Goal: Task Accomplishment & Management: Use online tool/utility

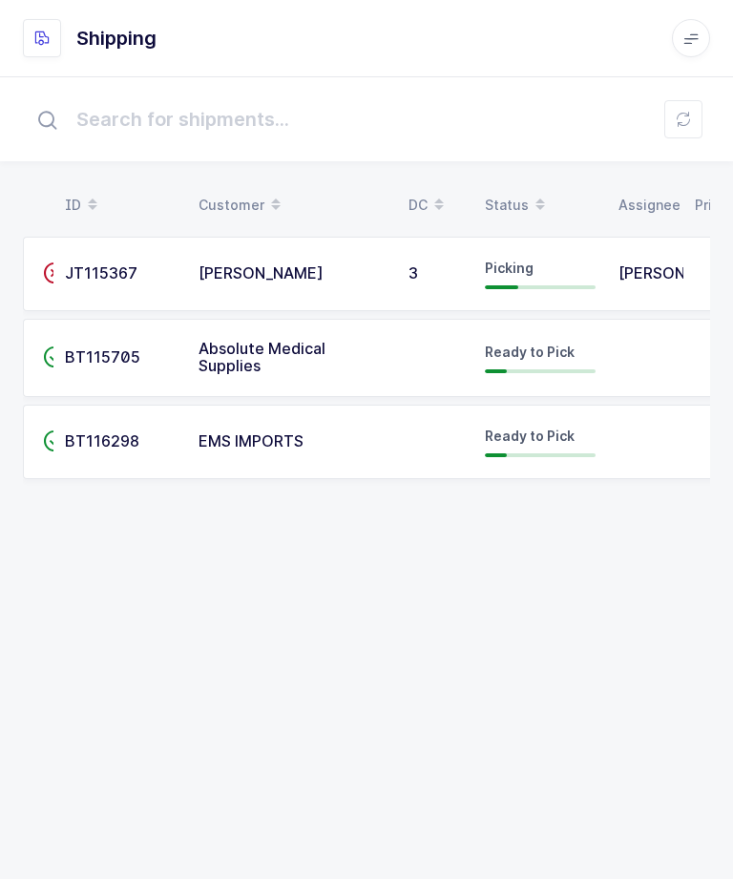
scroll to position [68, 0]
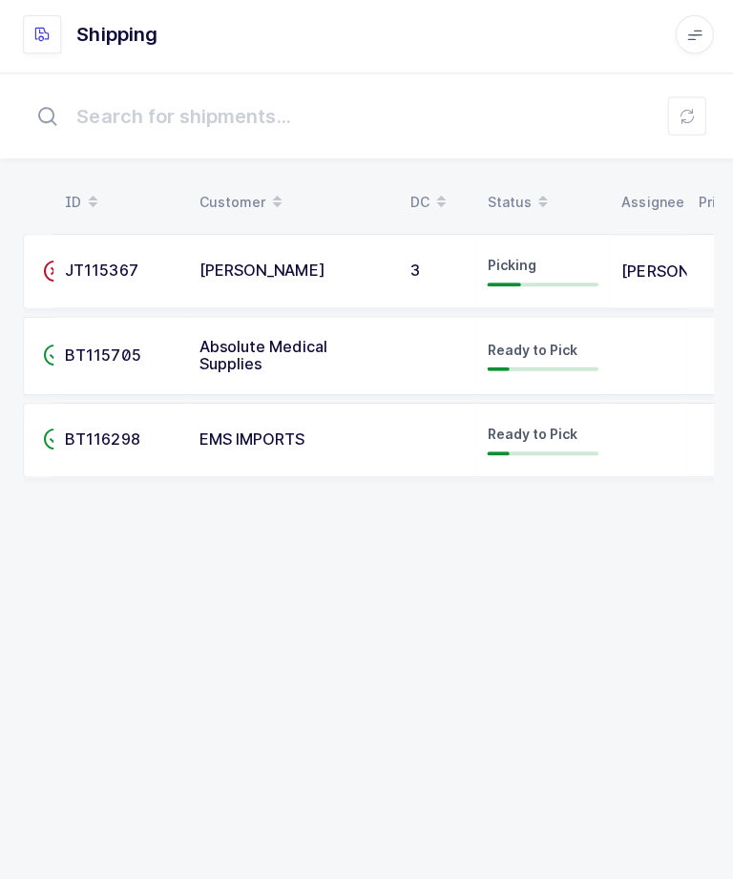
scroll to position [63, 0]
click at [409, 264] on span "3" at bounding box center [414, 273] width 10 height 19
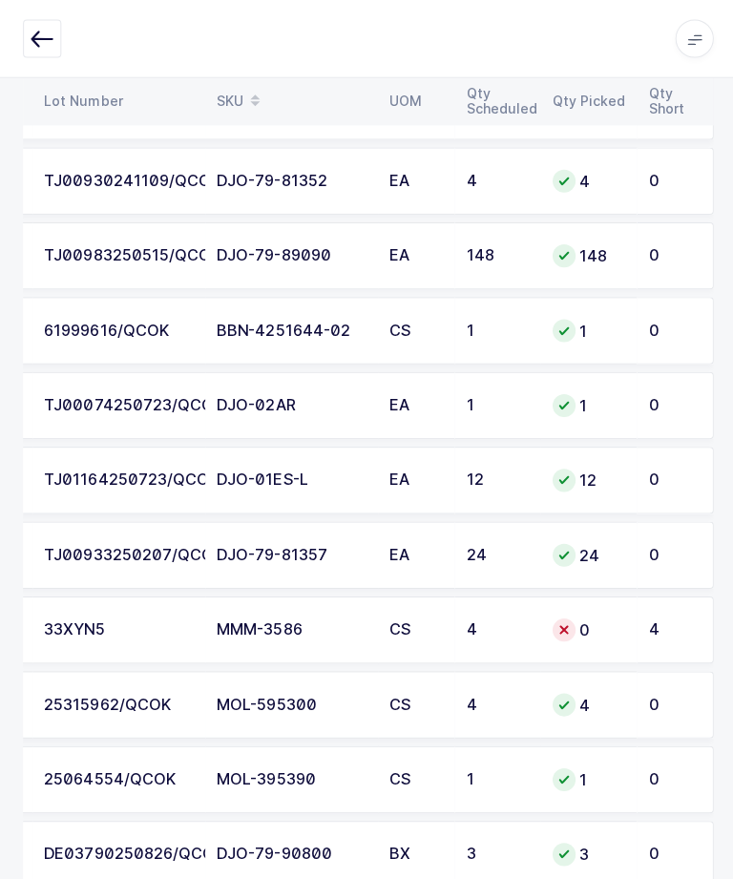
scroll to position [1384, 0]
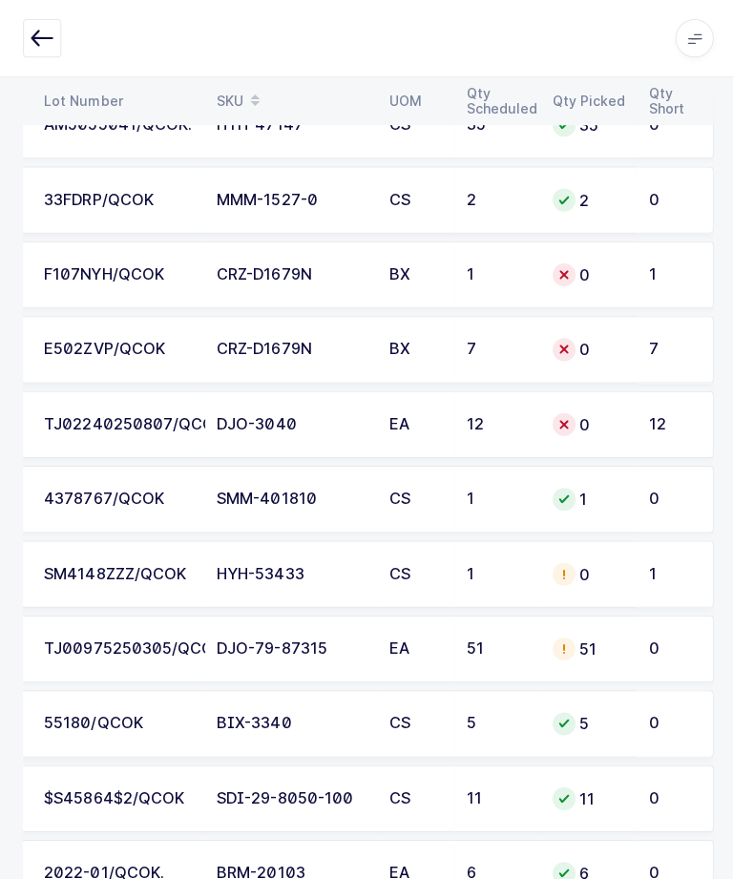
scroll to position [455, 0]
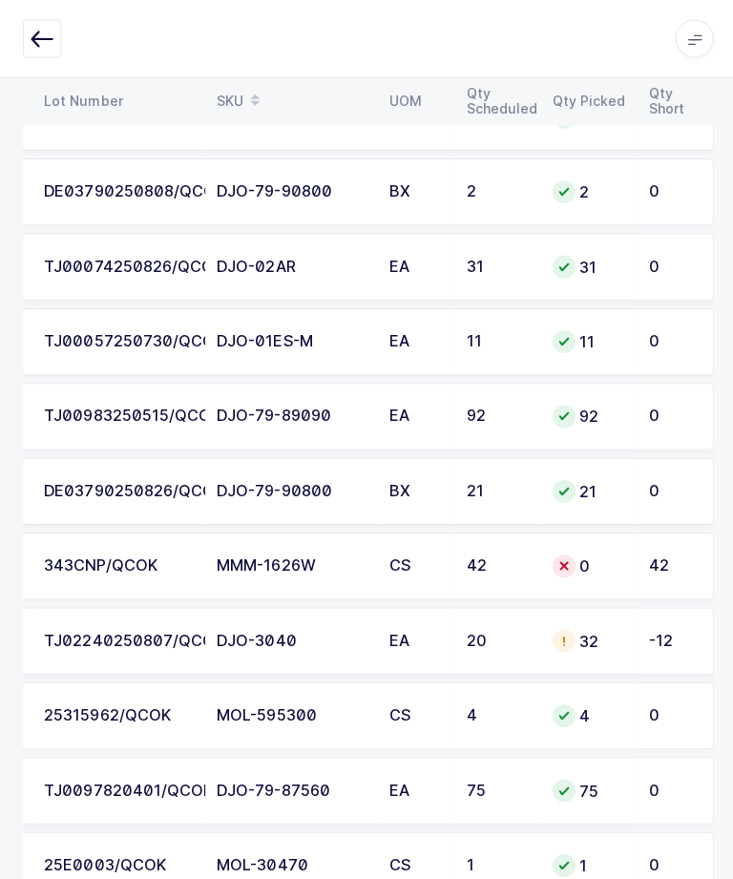
click at [668, 640] on div "-12" at bounding box center [667, 637] width 45 height 17
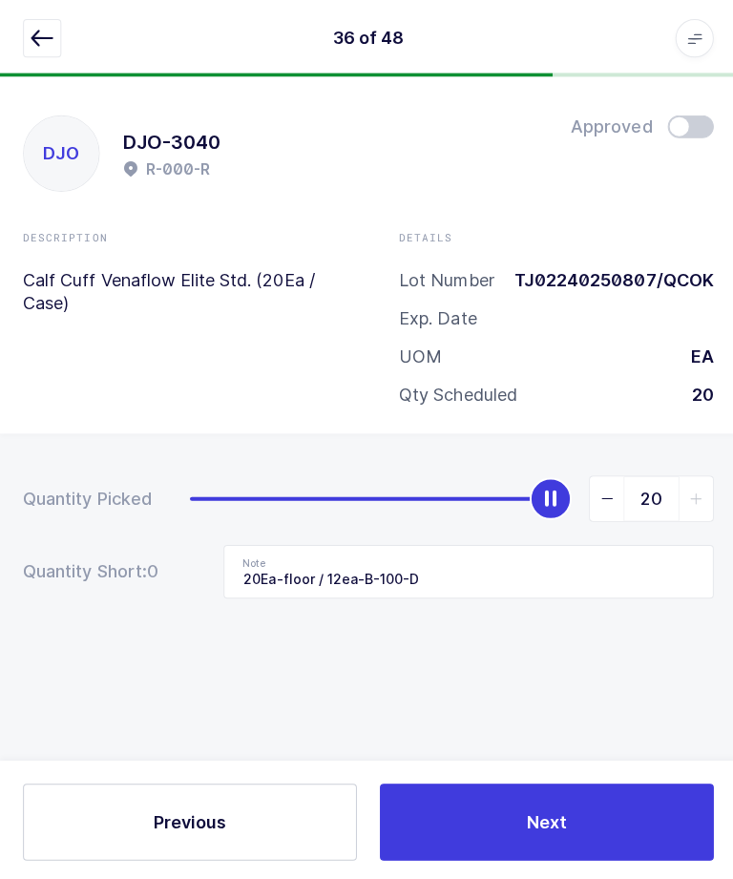
click at [46, 33] on icon "button" at bounding box center [42, 38] width 23 height 23
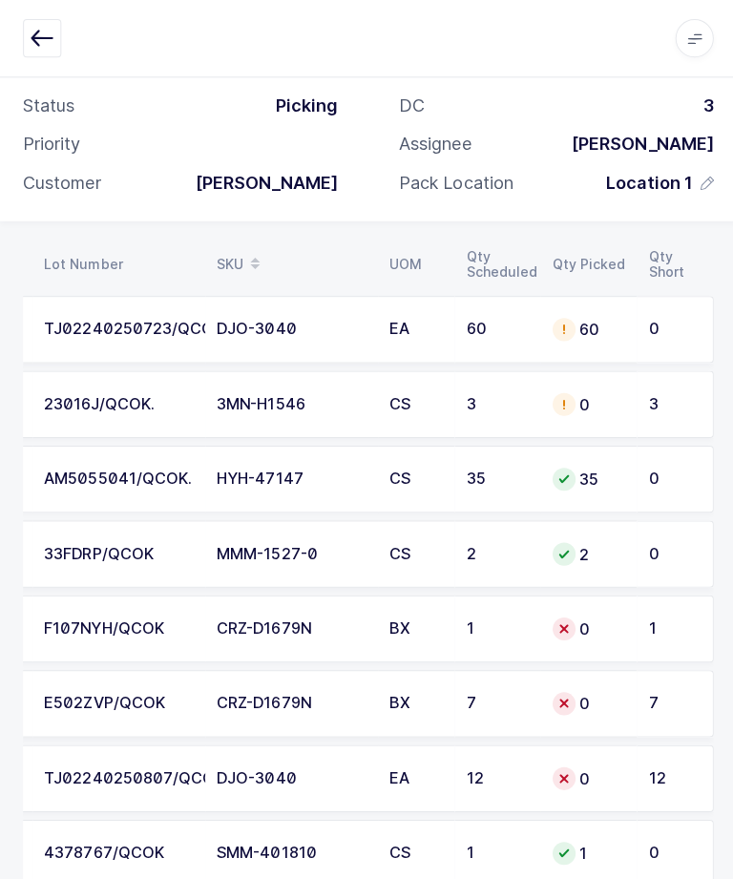
scroll to position [267, 0]
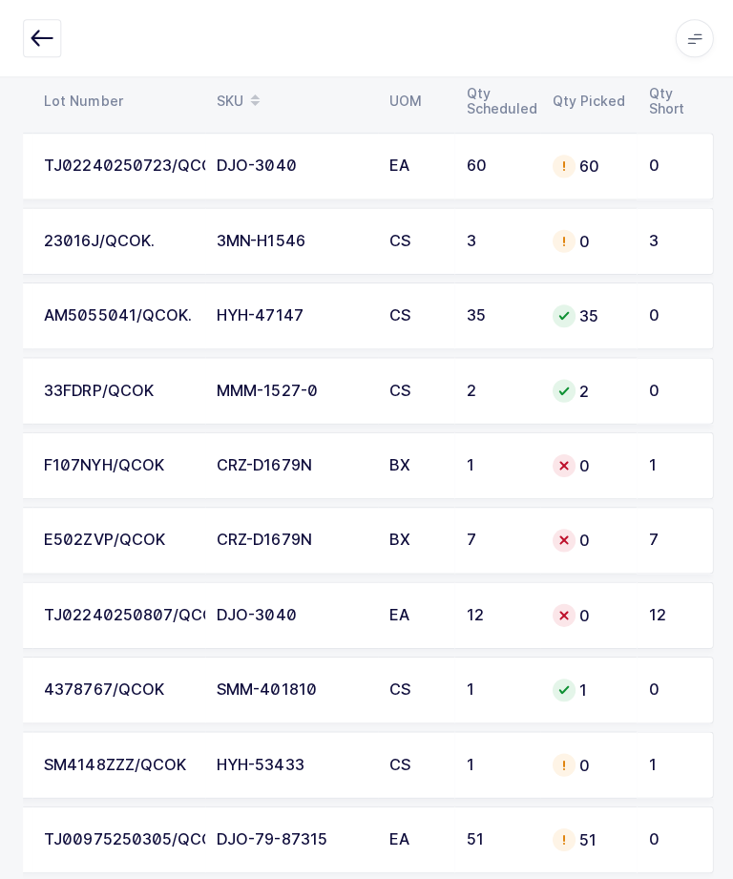
click at [641, 601] on td "12" at bounding box center [672, 612] width 76 height 67
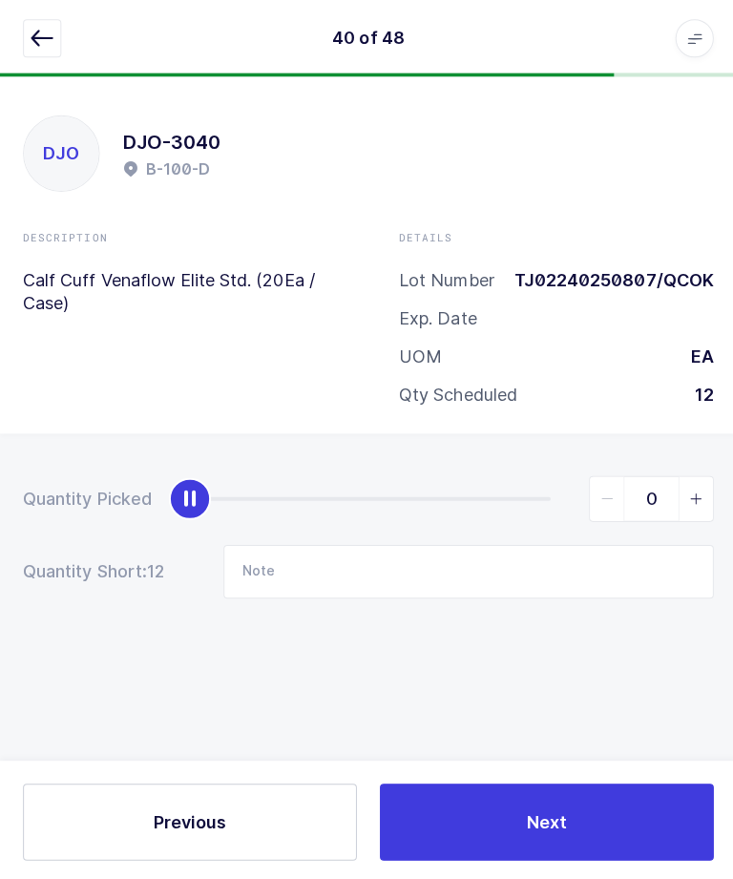
scroll to position [5, 0]
type input "12"
click at [555, 830] on span "Next" at bounding box center [544, 818] width 40 height 24
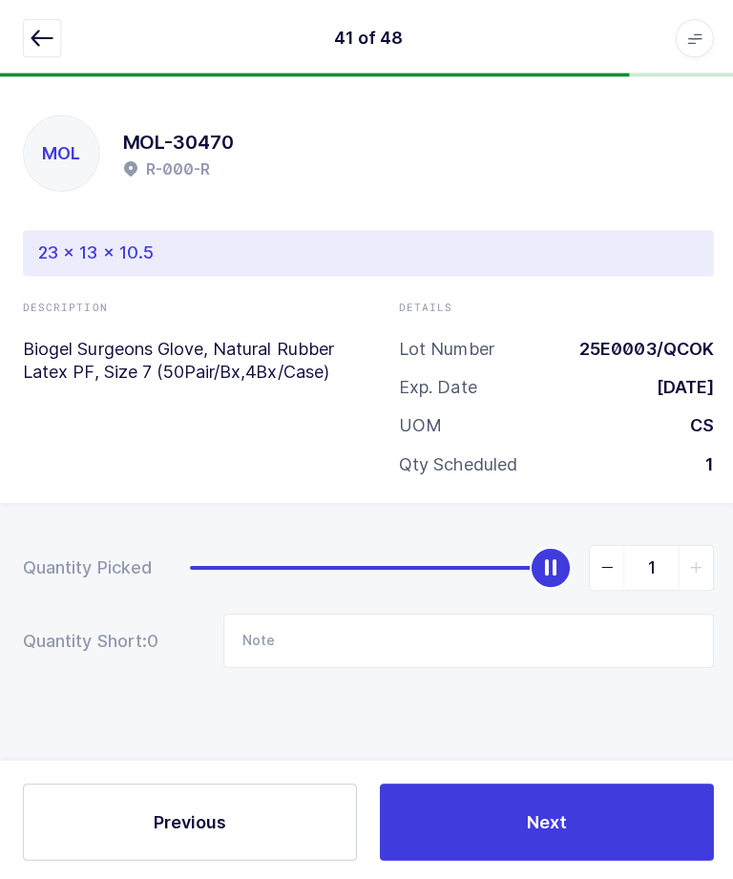
click at [53, 45] on icon "button" at bounding box center [42, 38] width 23 height 23
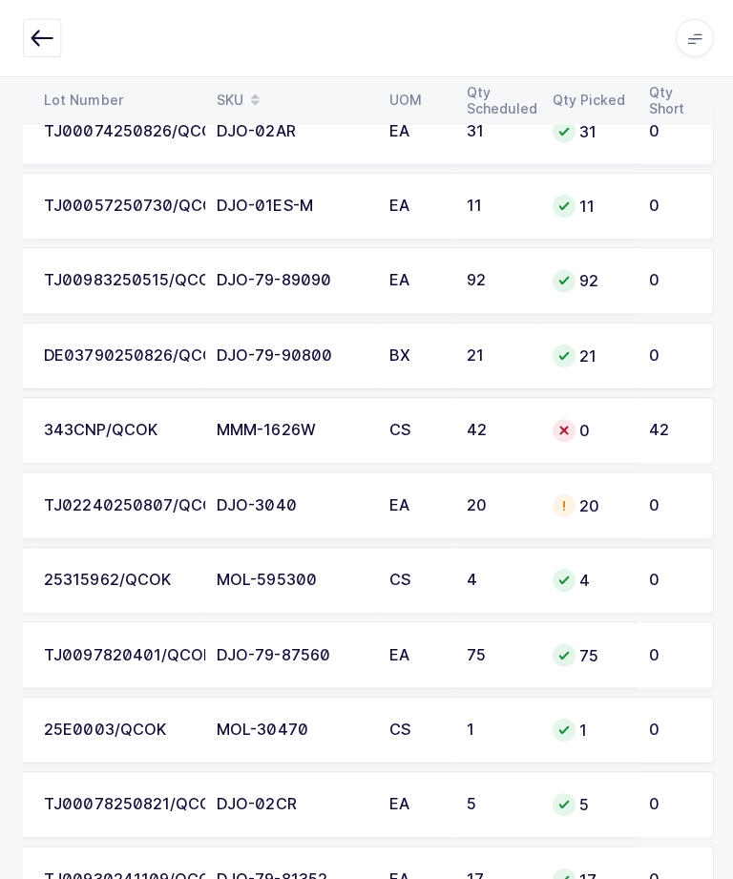
scroll to position [2538, 0]
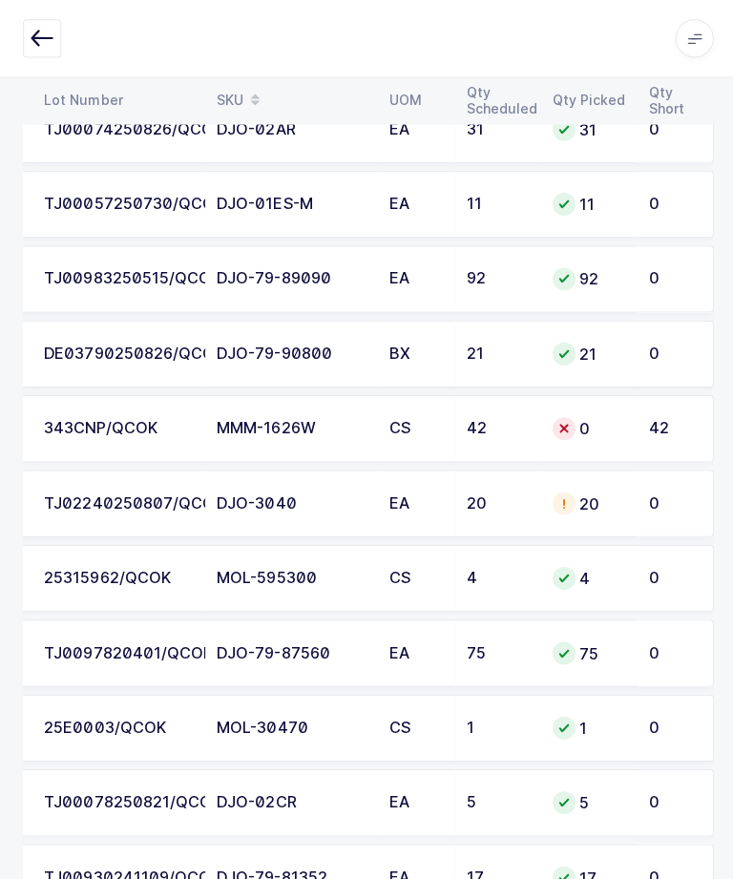
click at [74, 508] on td "TJ02240250807/QCOK" at bounding box center [118, 501] width 172 height 67
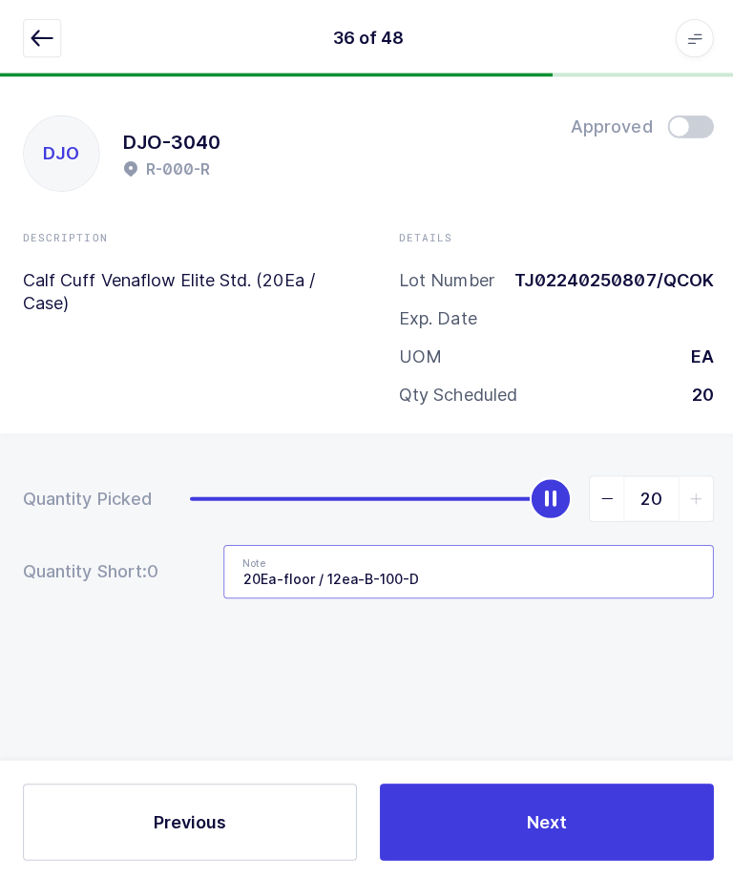
click at [623, 567] on input "20Ea-floor / 12ea-B-100-D" at bounding box center [466, 568] width 488 height 53
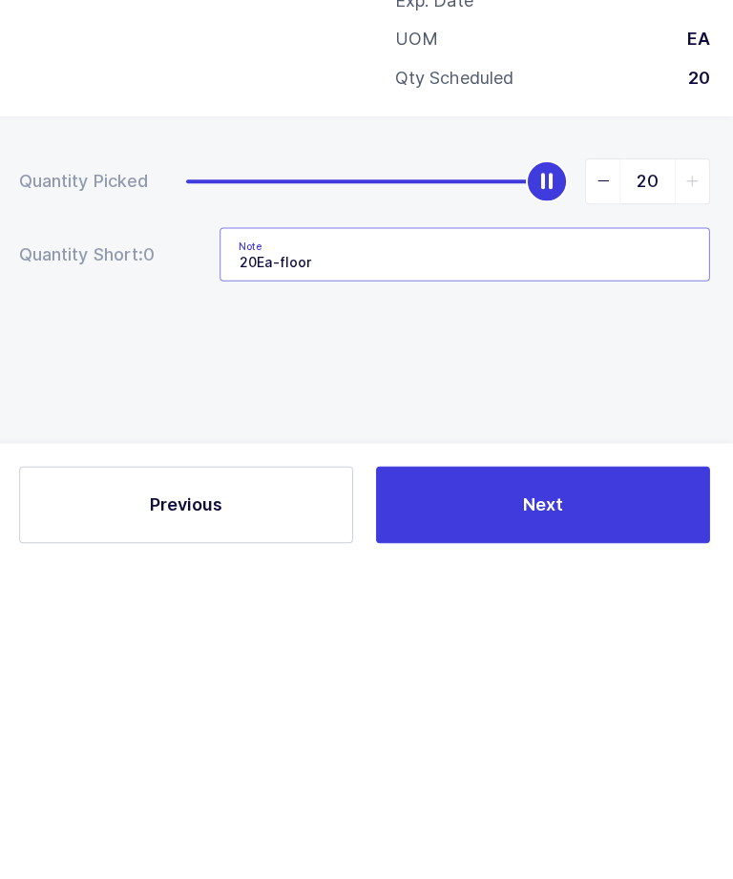
type input "20Ea-floor"
click at [642, 780] on button "Next" at bounding box center [544, 818] width 332 height 76
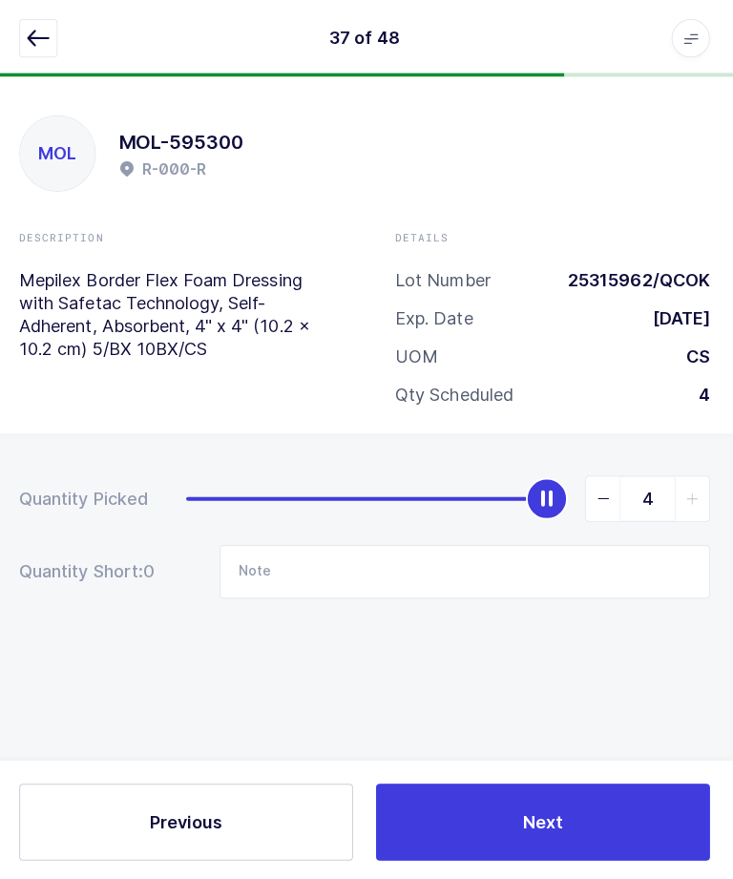
click at [39, 39] on icon "button" at bounding box center [42, 38] width 23 height 23
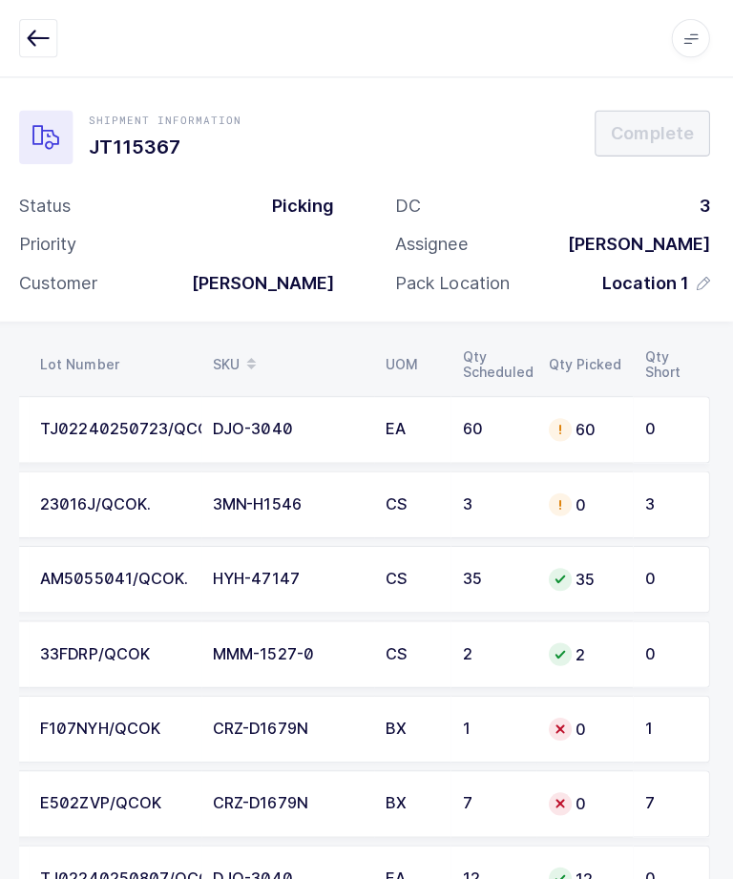
scroll to position [0, 0]
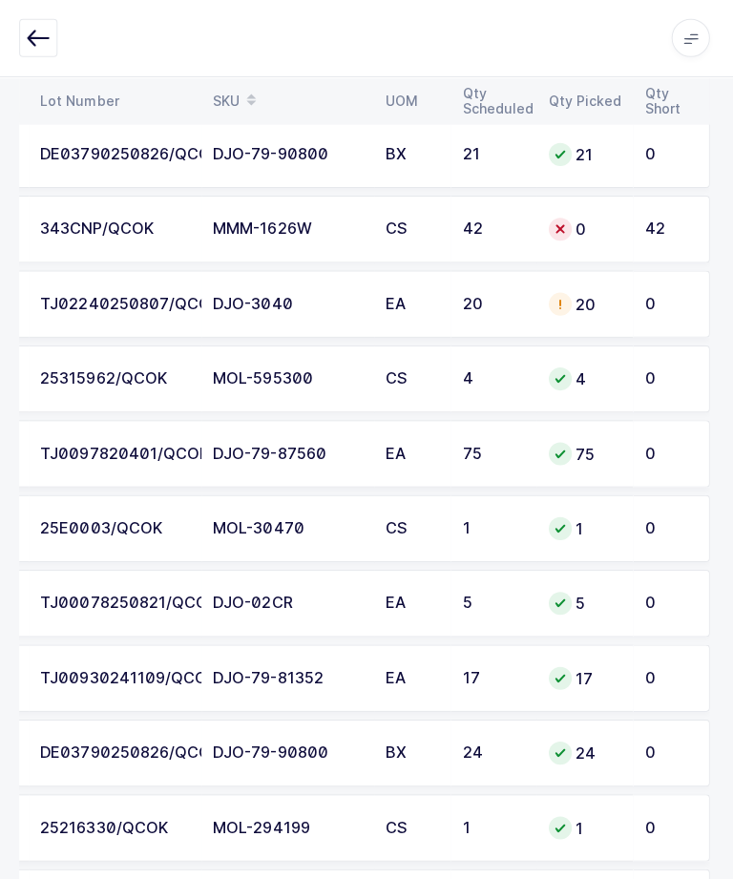
click at [638, 302] on td "0" at bounding box center [672, 302] width 76 height 67
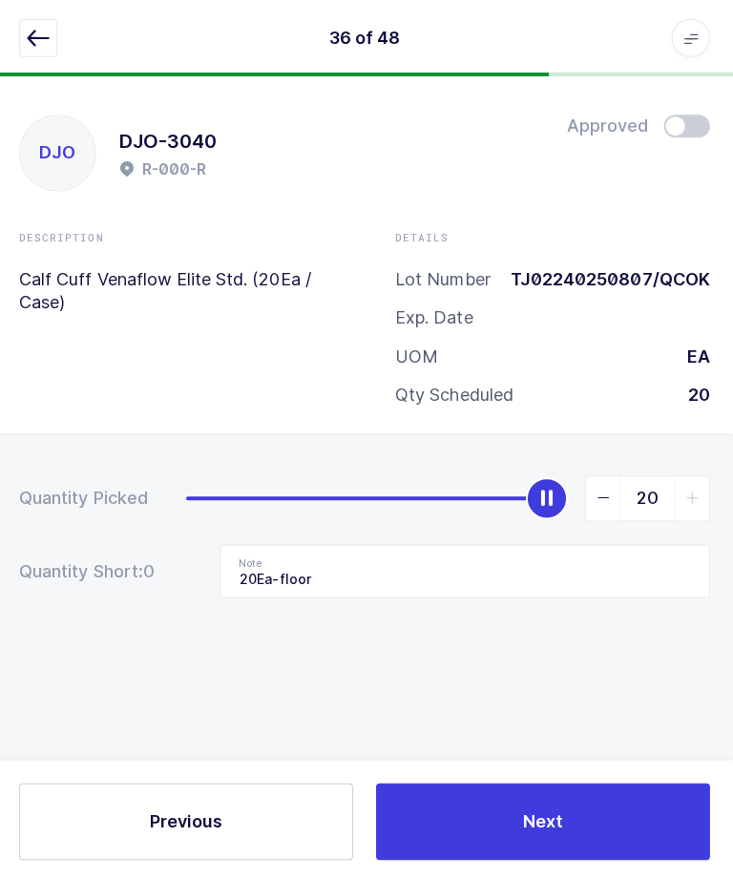
scroll to position [64, 0]
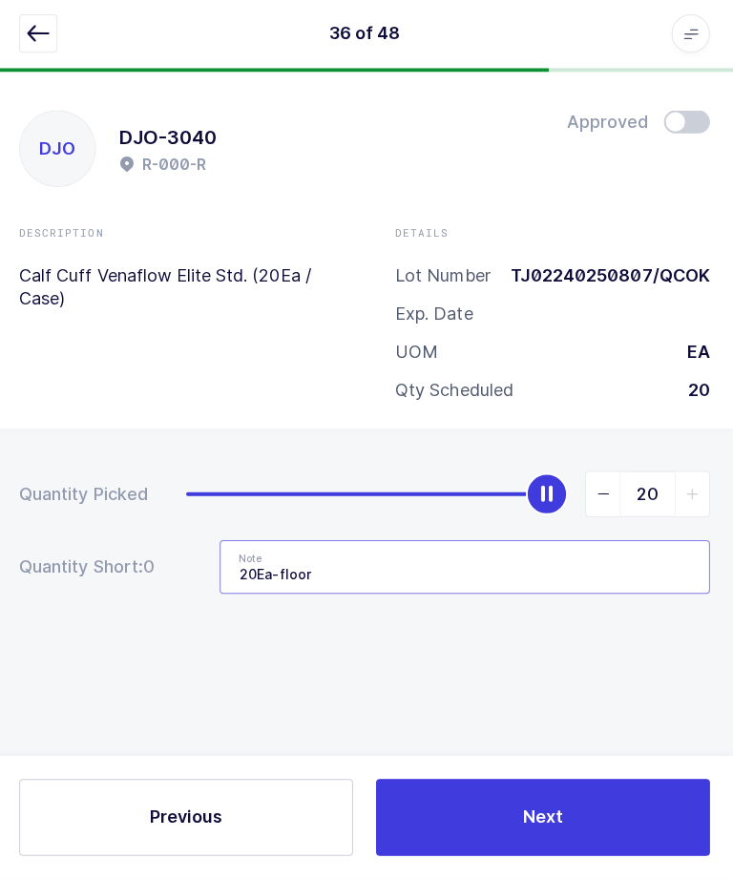
click at [536, 542] on input "20Ea-floor" at bounding box center [466, 568] width 488 height 53
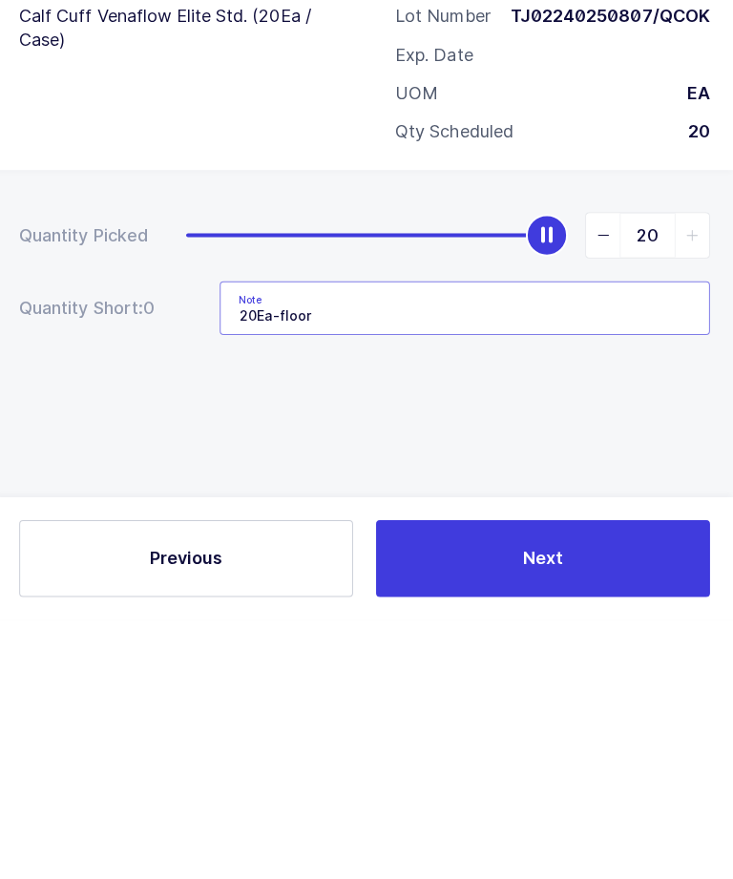
click at [333, 542] on input "20Ea-floor" at bounding box center [466, 568] width 488 height 53
type input "2"
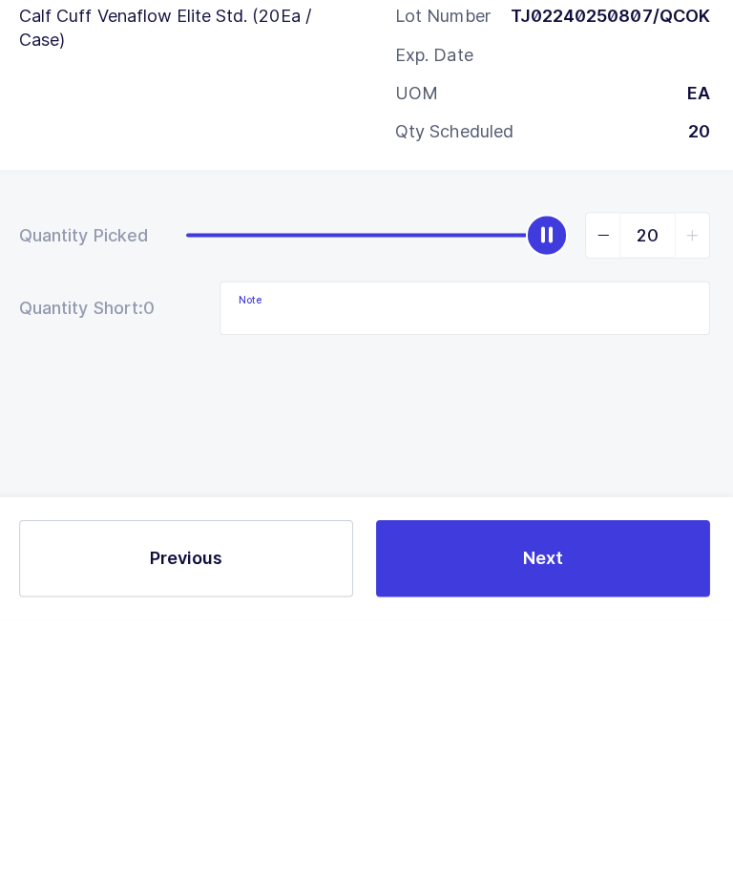
click at [147, 432] on div "Quantity Picked 20 Quantity Short: 0 Note" at bounding box center [366, 602] width 733 height 340
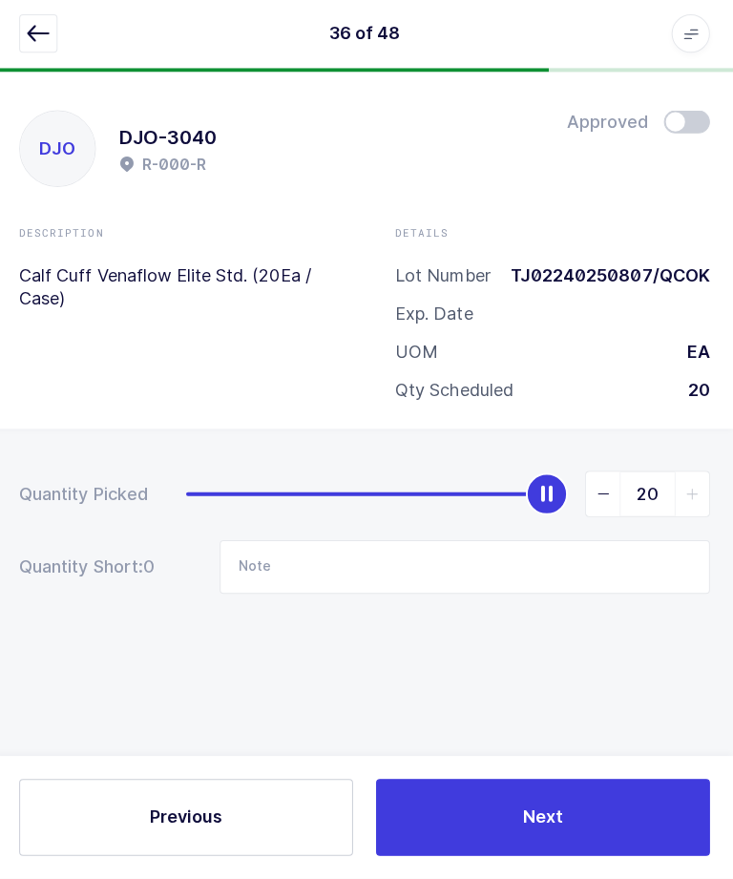
click at [547, 792] on button "Next" at bounding box center [544, 818] width 332 height 76
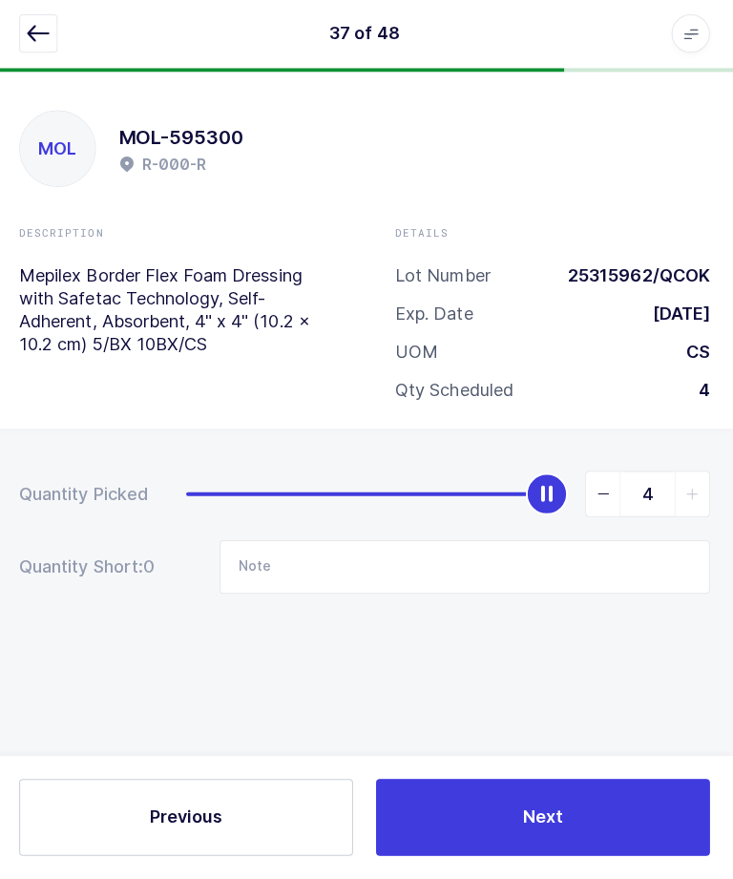
click at [23, 38] on button "button" at bounding box center [42, 38] width 38 height 38
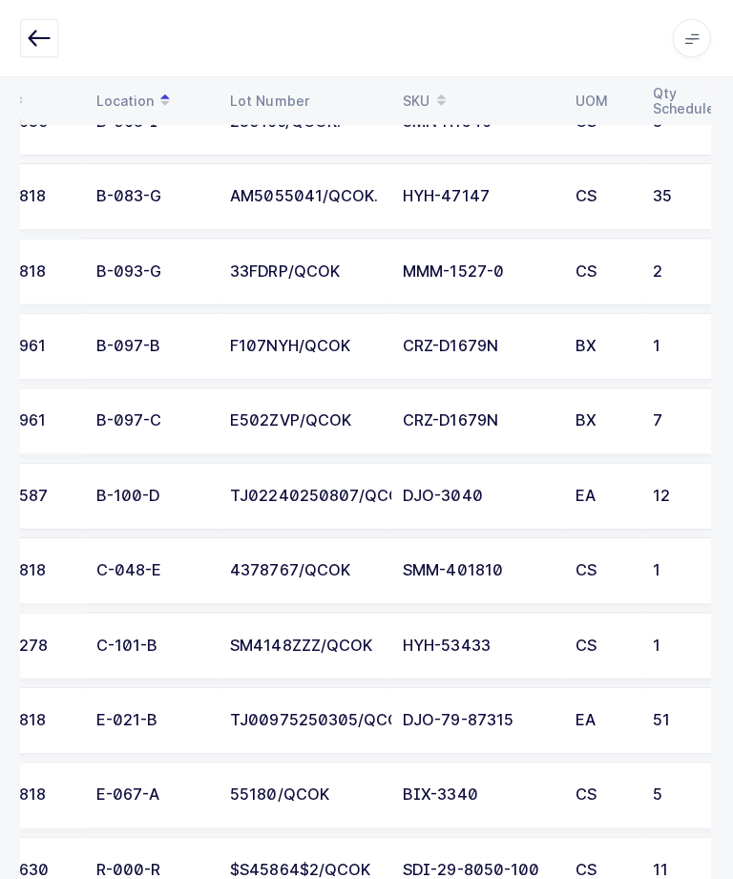
scroll to position [0, 71]
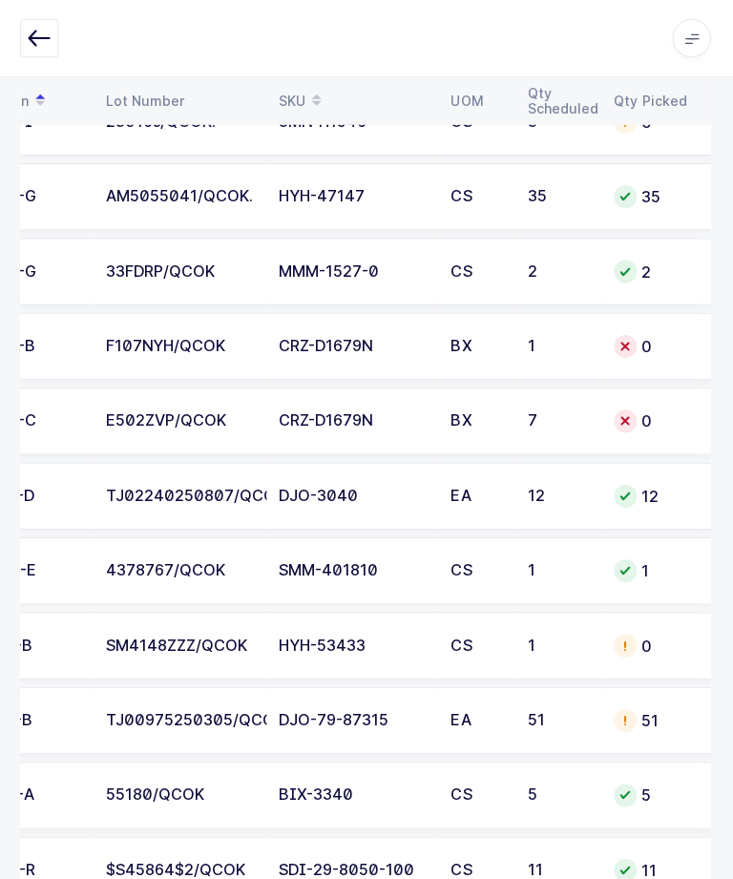
click at [591, 415] on td "7" at bounding box center [560, 419] width 86 height 67
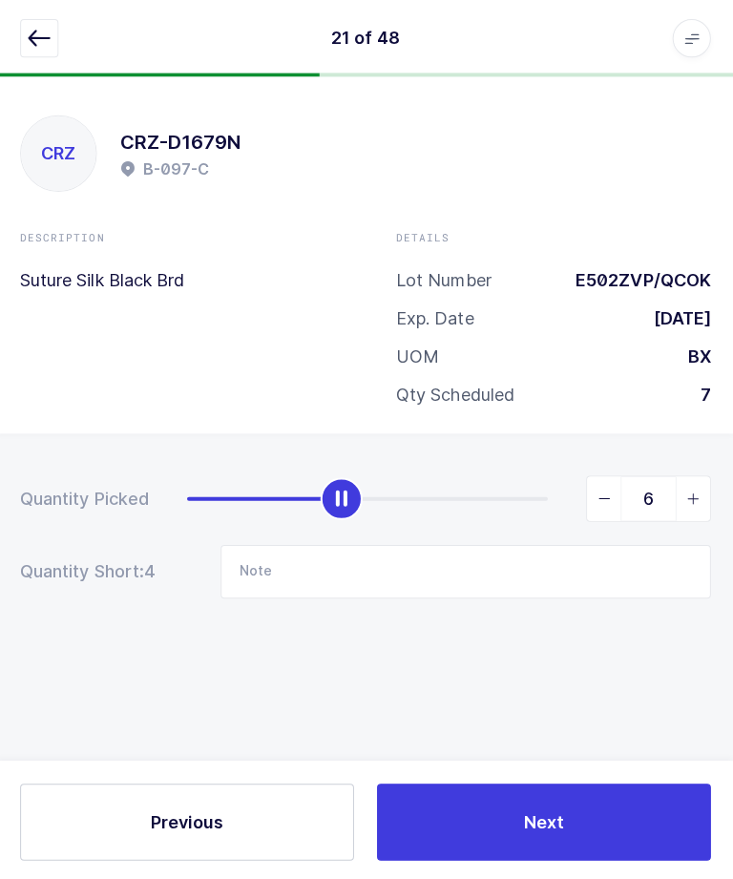
type input "7"
click at [535, 830] on span "Next" at bounding box center [544, 818] width 40 height 24
click at [695, 490] on icon "slider between 0 and 1" at bounding box center [693, 496] width 13 height 13
type input "1"
click at [691, 853] on button "Next" at bounding box center [544, 818] width 332 height 76
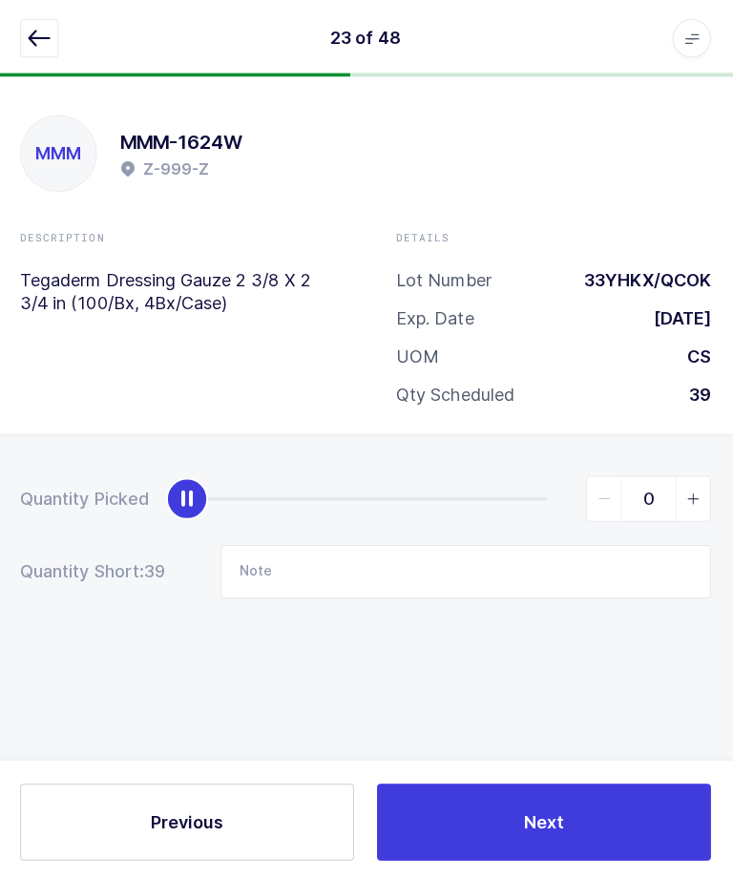
scroll to position [4, 0]
click at [41, 45] on icon "button" at bounding box center [42, 38] width 23 height 23
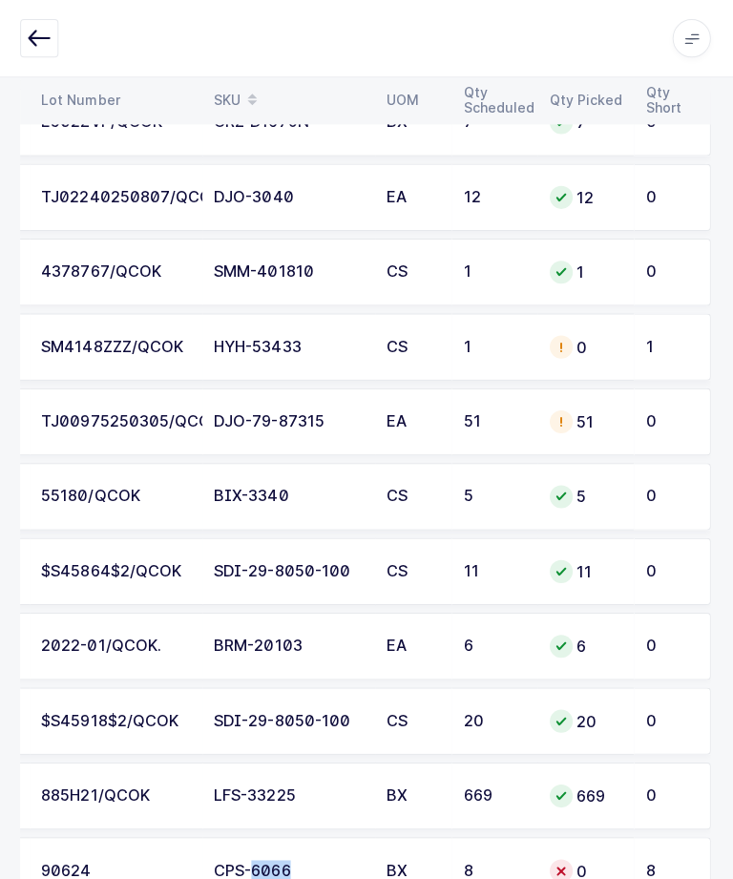
scroll to position [643, 0]
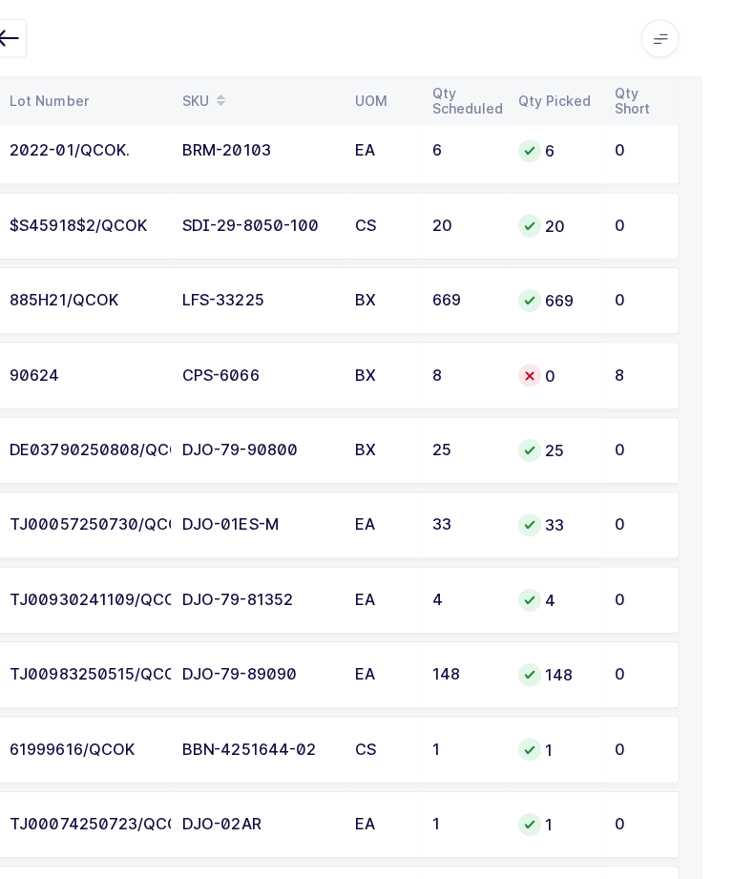
scroll to position [990, 0]
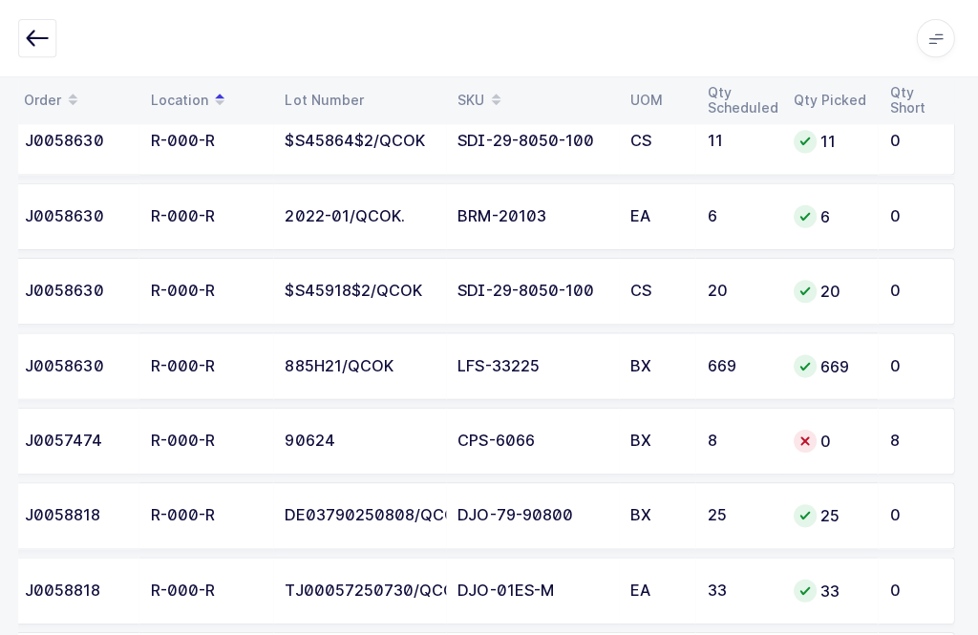
scroll to position [0, 13]
click at [68, 1] on div "Apps Core [GEOGRAPHIC_DATA] Admin Mission Control Purchasing [PERSON_NAME] Logo…" at bounding box center [489, 38] width 978 height 77
